Goal: Task Accomplishment & Management: Use online tool/utility

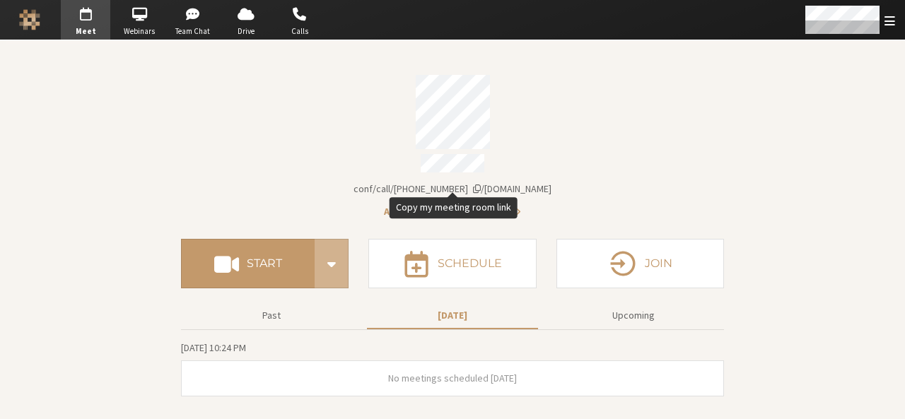
click at [0, 396] on section "Meeting link [DOMAIN_NAME]/conf/call/9168685 Audio conferencing details Start S…" at bounding box center [452, 229] width 905 height 379
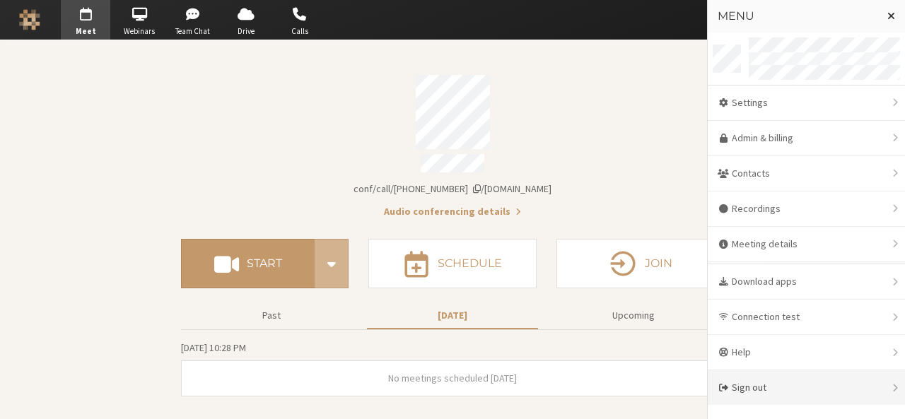
click at [790, 377] on div "Sign out" at bounding box center [806, 387] width 197 height 35
